Goal: Task Accomplishment & Management: Manage account settings

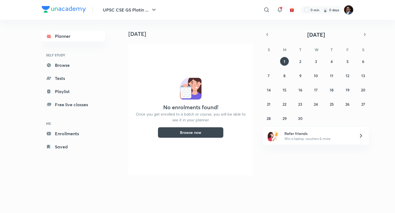
click at [348, 12] on img at bounding box center [348, 9] width 9 height 9
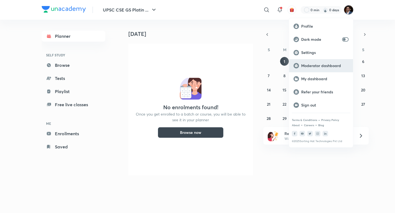
click at [322, 70] on div "Moderator dashboard" at bounding box center [321, 65] width 64 height 13
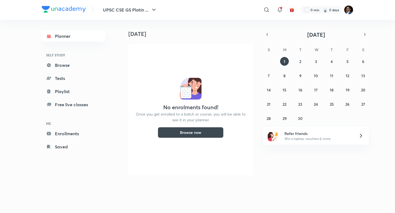
click at [55, 6] on img at bounding box center [64, 9] width 44 height 7
click at [59, 10] on img at bounding box center [64, 9] width 44 height 7
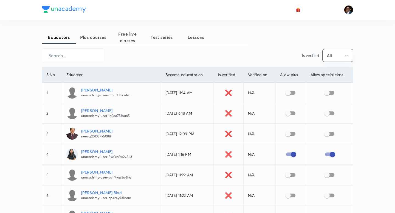
click at [91, 37] on span "Plus courses" at bounding box center [93, 37] width 34 height 7
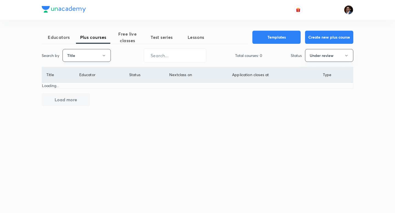
click at [83, 58] on button "Title" at bounding box center [87, 55] width 48 height 13
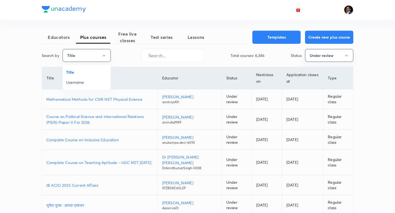
click at [80, 84] on span "Username" at bounding box center [86, 83] width 41 height 6
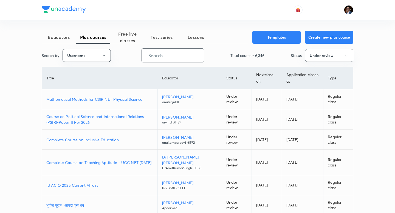
click at [156, 56] on input "text" at bounding box center [173, 56] width 62 height 14
click at [338, 53] on button "Under review" at bounding box center [329, 55] width 48 height 13
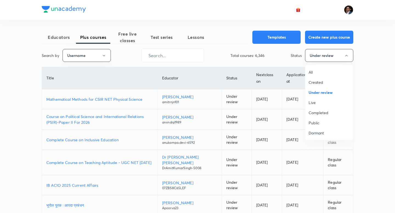
click at [318, 105] on span "Live" at bounding box center [329, 103] width 41 height 6
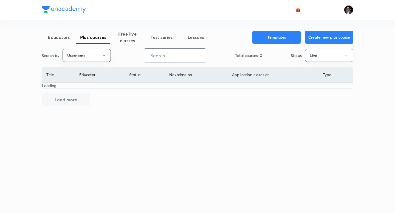
click at [190, 57] on input "text" at bounding box center [175, 56] width 62 height 14
paste input "sidhartharoraofficial"
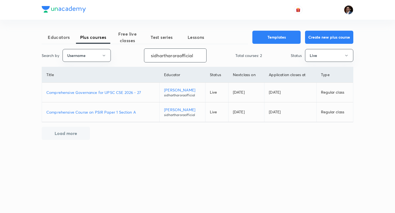
type input "sidhartharoraofficial"
click at [131, 110] on p "Comprehensive Course on PSIR Paper 1 Section A" at bounding box center [100, 112] width 109 height 6
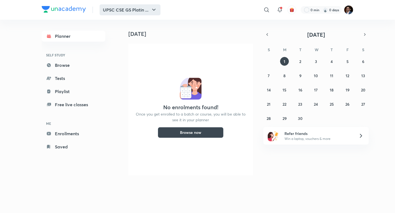
click at [139, 15] on button "UPSC CSE GS Platin ..." at bounding box center [130, 9] width 61 height 11
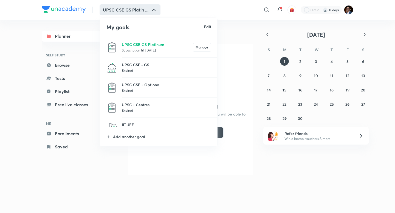
click at [138, 66] on p "UPSC CSE - GS" at bounding box center [166, 65] width 89 height 6
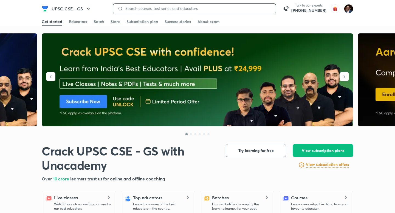
click at [197, 9] on input at bounding box center [197, 8] width 148 height 4
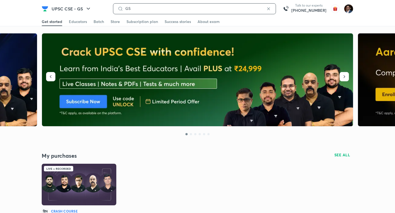
type input "GS"
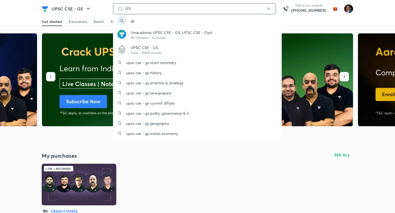
click at [172, 7] on input "GS" at bounding box center [194, 8] width 143 height 4
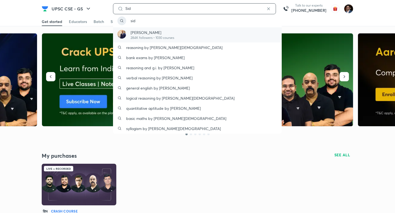
type input "Sid"
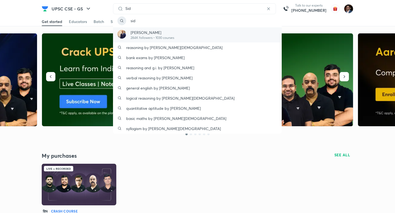
click at [164, 34] on p "Dr Sidharth Arora" at bounding box center [153, 33] width 44 height 6
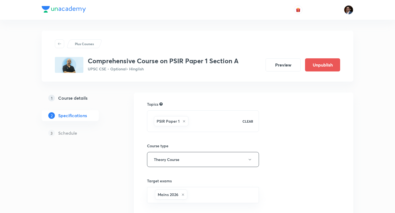
click at [79, 99] on h5 "Course details" at bounding box center [72, 98] width 29 height 7
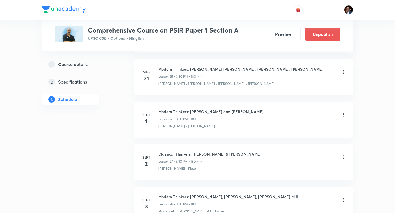
scroll to position [1423, 0]
click at [344, 113] on icon at bounding box center [344, 115] width 1 height 4
click at [311, 123] on li "Delete" at bounding box center [316, 124] width 60 height 10
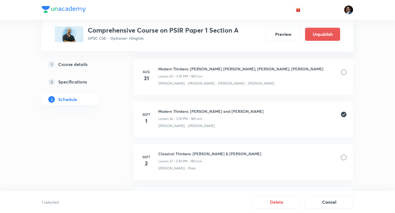
click at [344, 155] on div at bounding box center [343, 157] width 5 height 5
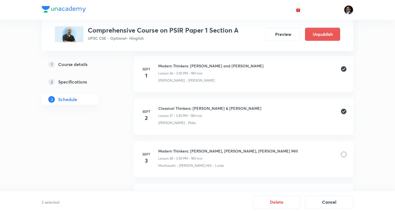
click at [344, 152] on div at bounding box center [343, 154] width 5 height 5
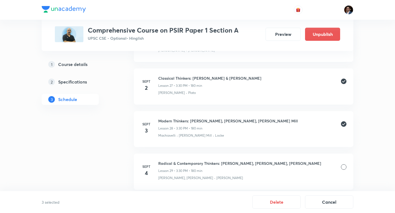
scroll to position [1511, 0]
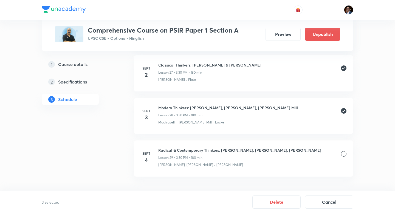
click at [343, 151] on div at bounding box center [343, 153] width 5 height 5
click at [267, 204] on button "Delete" at bounding box center [276, 201] width 48 height 13
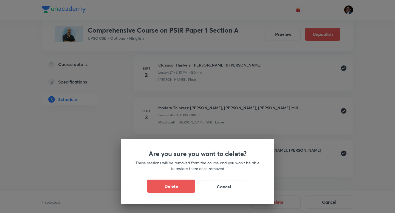
click at [183, 186] on button "Delete" at bounding box center [171, 186] width 48 height 13
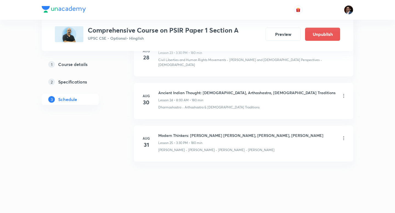
scroll to position [1341, 0]
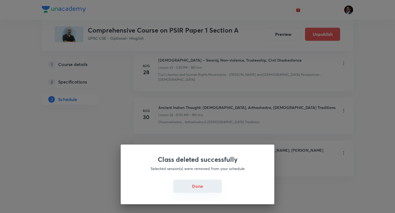
click at [191, 187] on button "Done" at bounding box center [197, 186] width 48 height 13
